Goal: Task Accomplishment & Management: Manage account settings

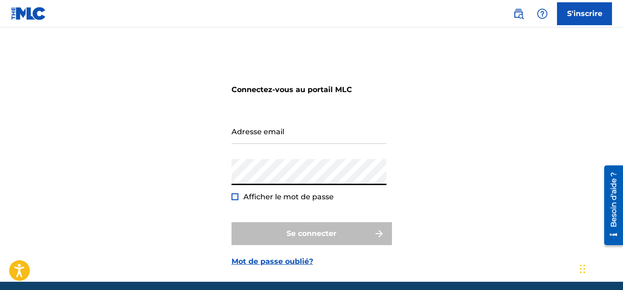
type input "[EMAIL_ADDRESS][DOMAIN_NAME]"
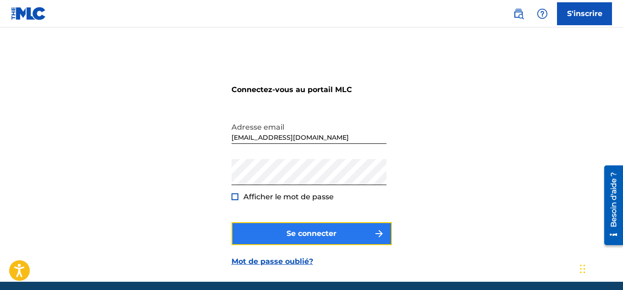
click at [280, 234] on button "Se connecter" at bounding box center [311, 233] width 160 height 23
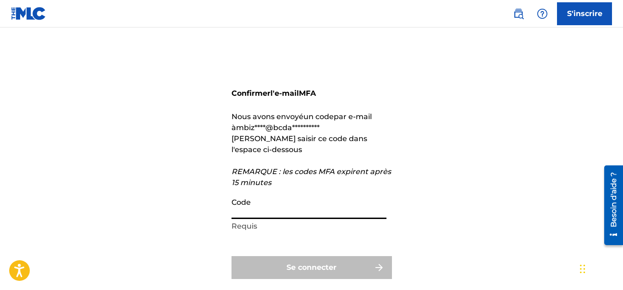
click at [249, 217] on input "Code" at bounding box center [308, 206] width 155 height 26
paste input "800304"
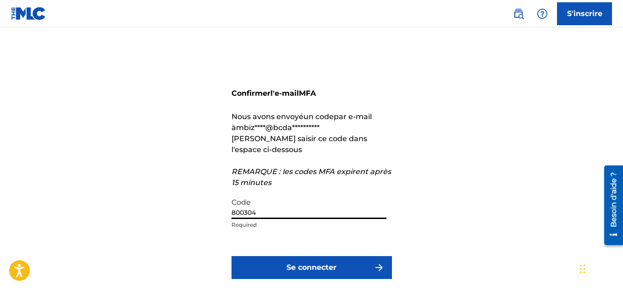
type input "800304"
click at [231, 256] on button "Se connecter" at bounding box center [311, 267] width 160 height 23
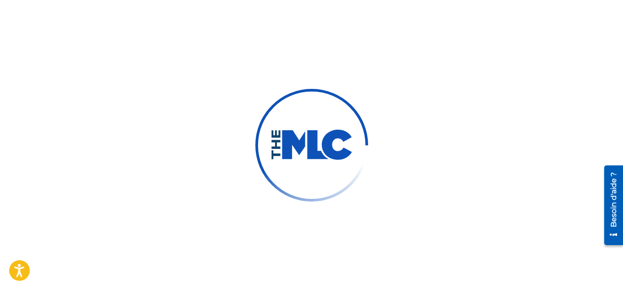
click at [231, 256] on button "Se connecter" at bounding box center [311, 267] width 160 height 23
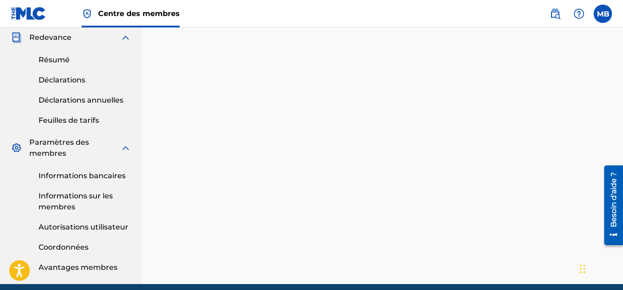
scroll to position [343, 0]
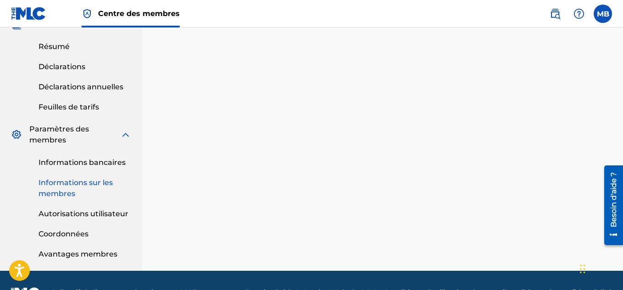
click at [77, 181] on font "Informations sur les membres" at bounding box center [75, 188] width 74 height 20
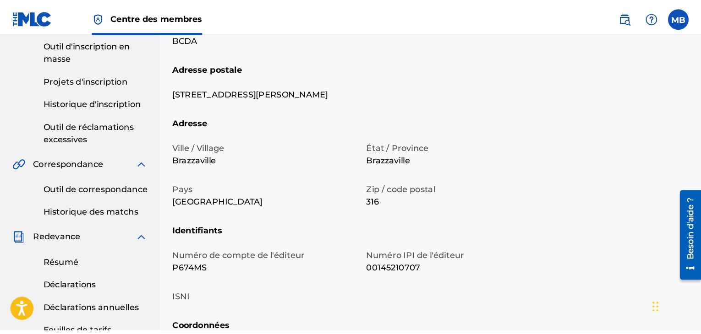
scroll to position [159, 0]
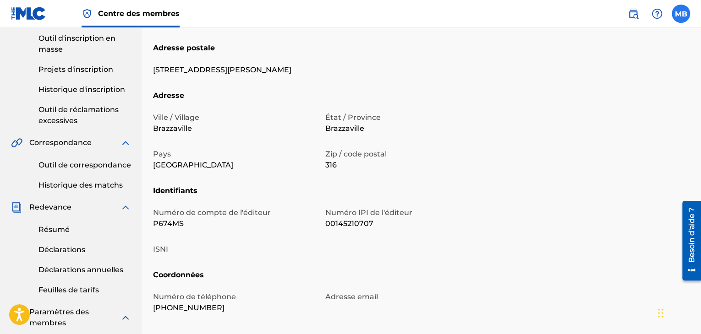
click at [622, 13] on label at bounding box center [681, 14] width 18 height 18
click at [622, 14] on input "MB [PERSON_NAME] [EMAIL_ADDRESS][DOMAIN_NAME] Préférences de notification Profi…" at bounding box center [681, 14] width 0 height 0
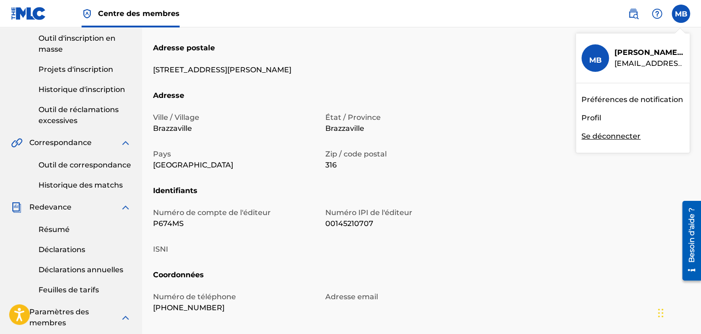
click at [622, 133] on font "Se déconnecter" at bounding box center [610, 136] width 59 height 9
click at [622, 14] on input "MB [PERSON_NAME] [EMAIL_ADDRESS][DOMAIN_NAME] Préférences de notification Profi…" at bounding box center [681, 14] width 0 height 0
